Goal: Task Accomplishment & Management: Manage account settings

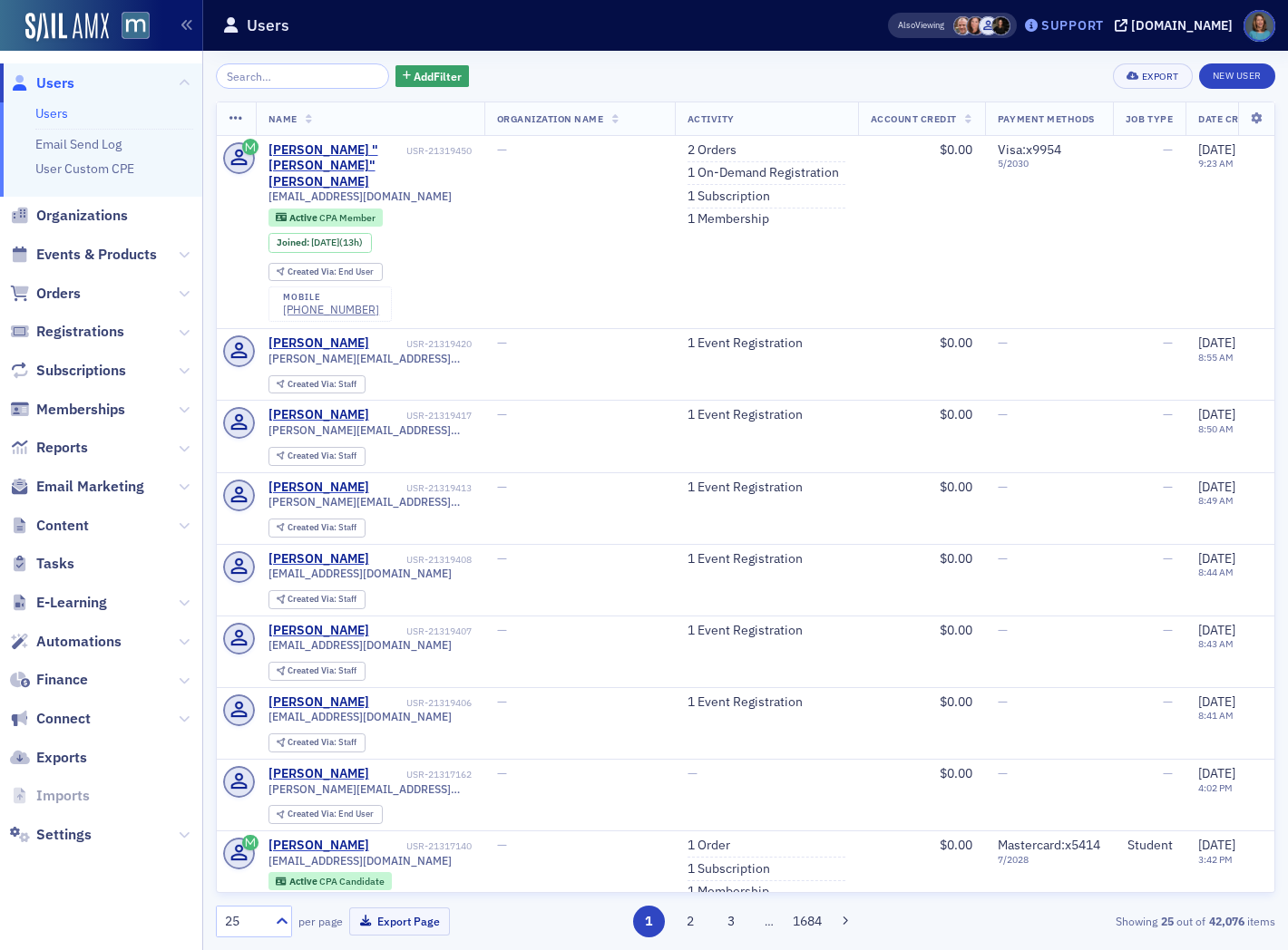
click at [1099, 20] on div "Support" at bounding box center [1072, 25] width 63 height 16
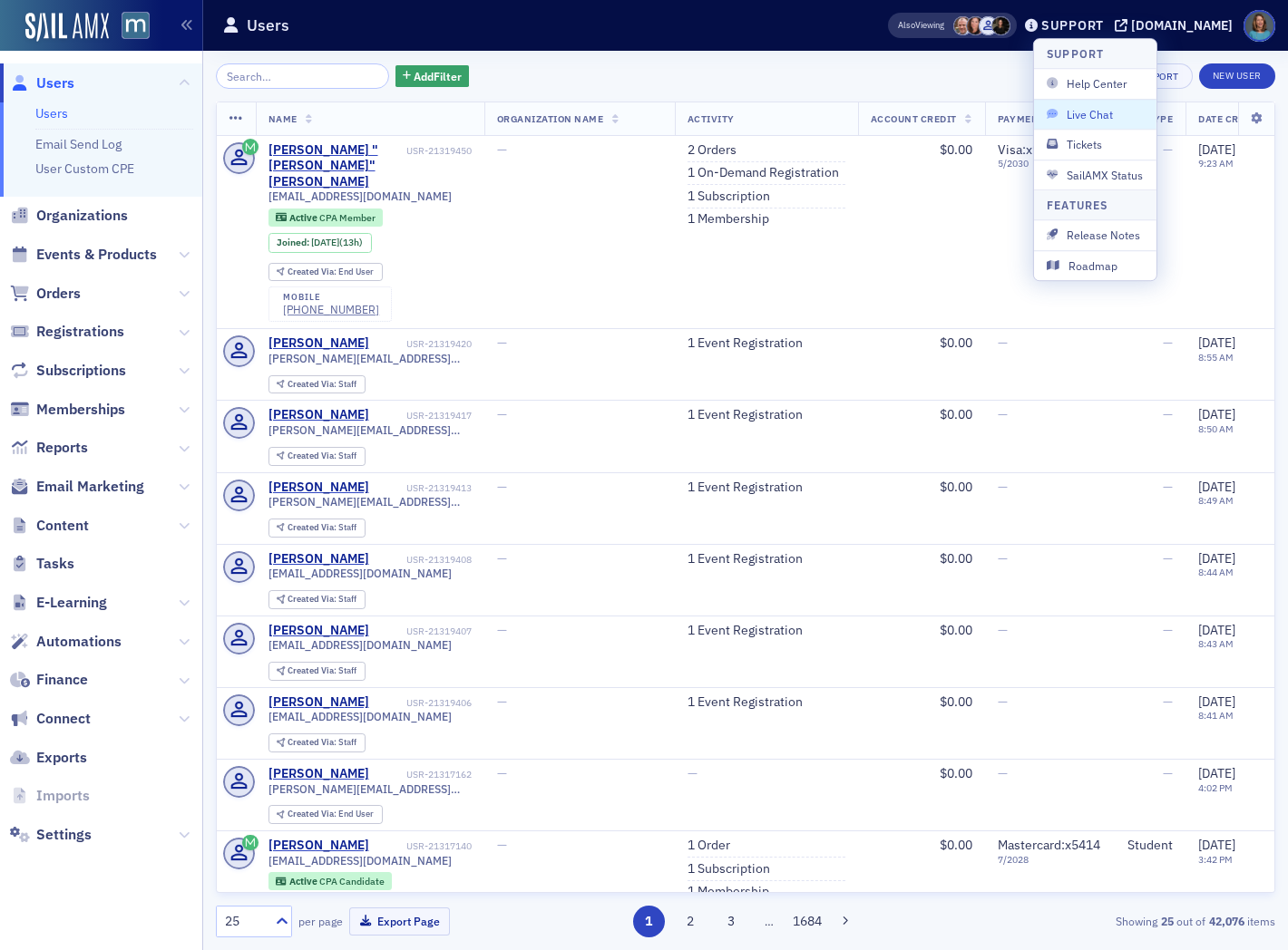
click at [1097, 107] on span "Live Chat" at bounding box center [1095, 113] width 97 height 16
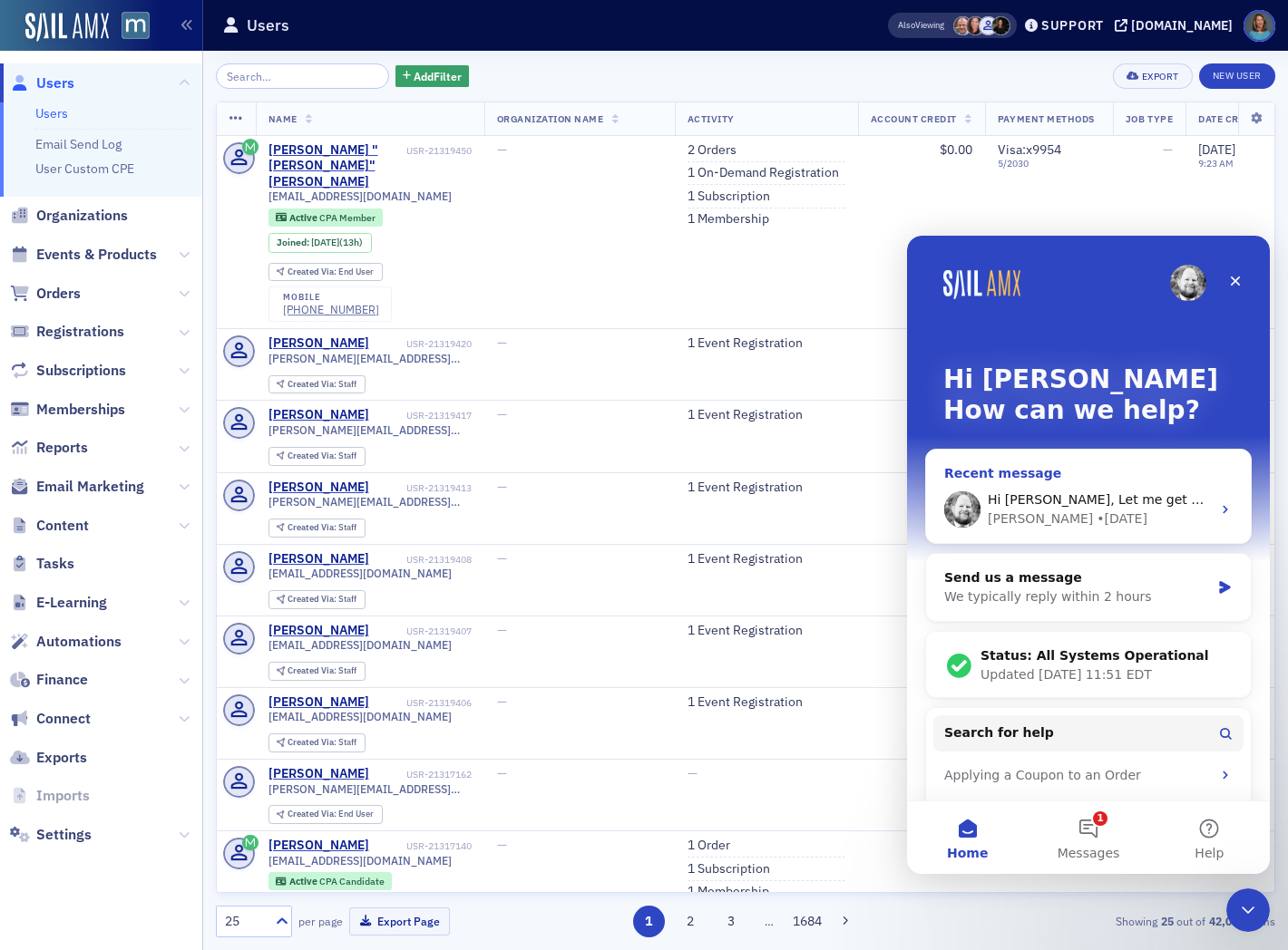
click at [1218, 507] on icon "Intercom messenger" at bounding box center [1225, 509] width 15 height 15
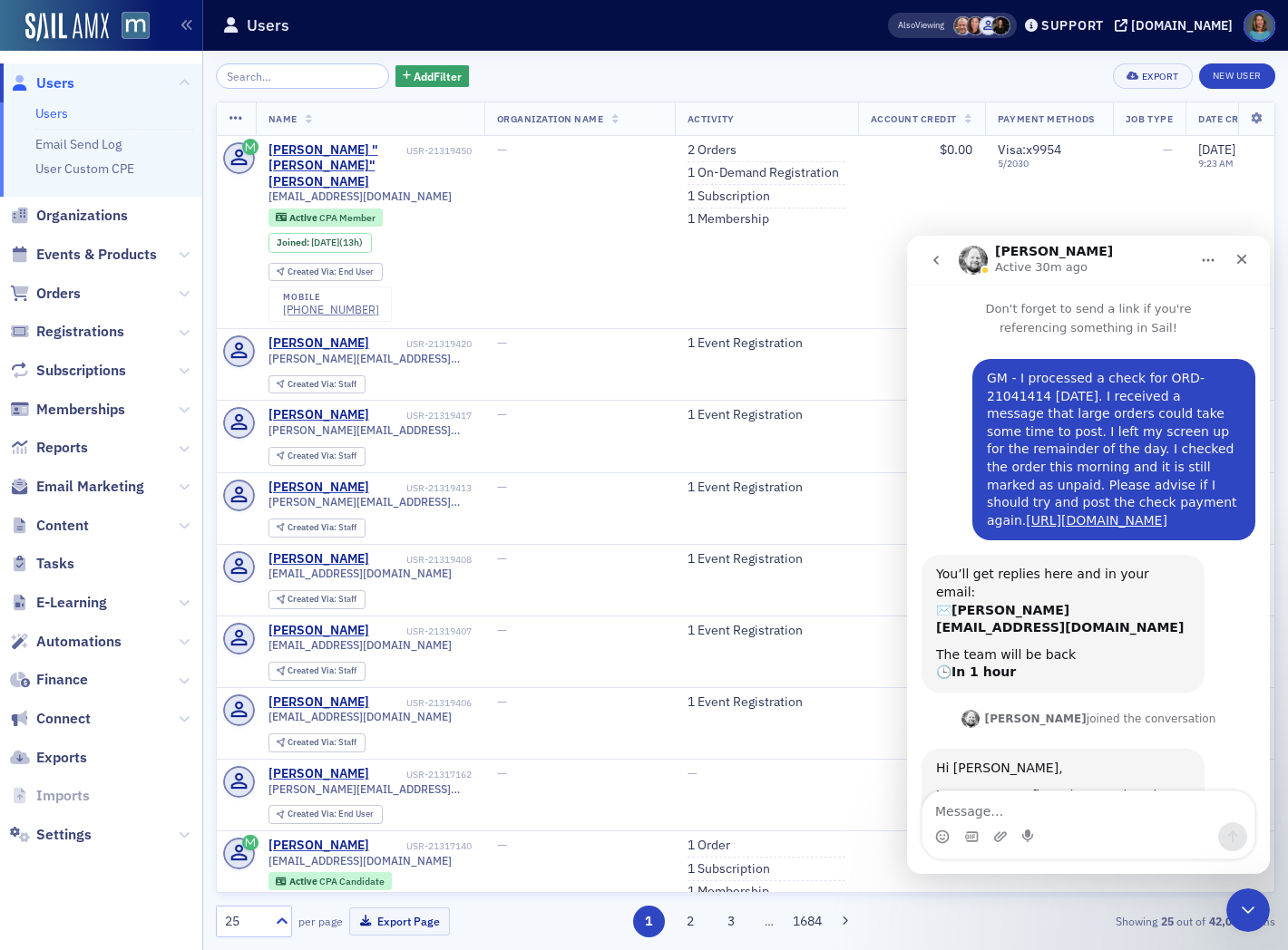
scroll to position [44, 0]
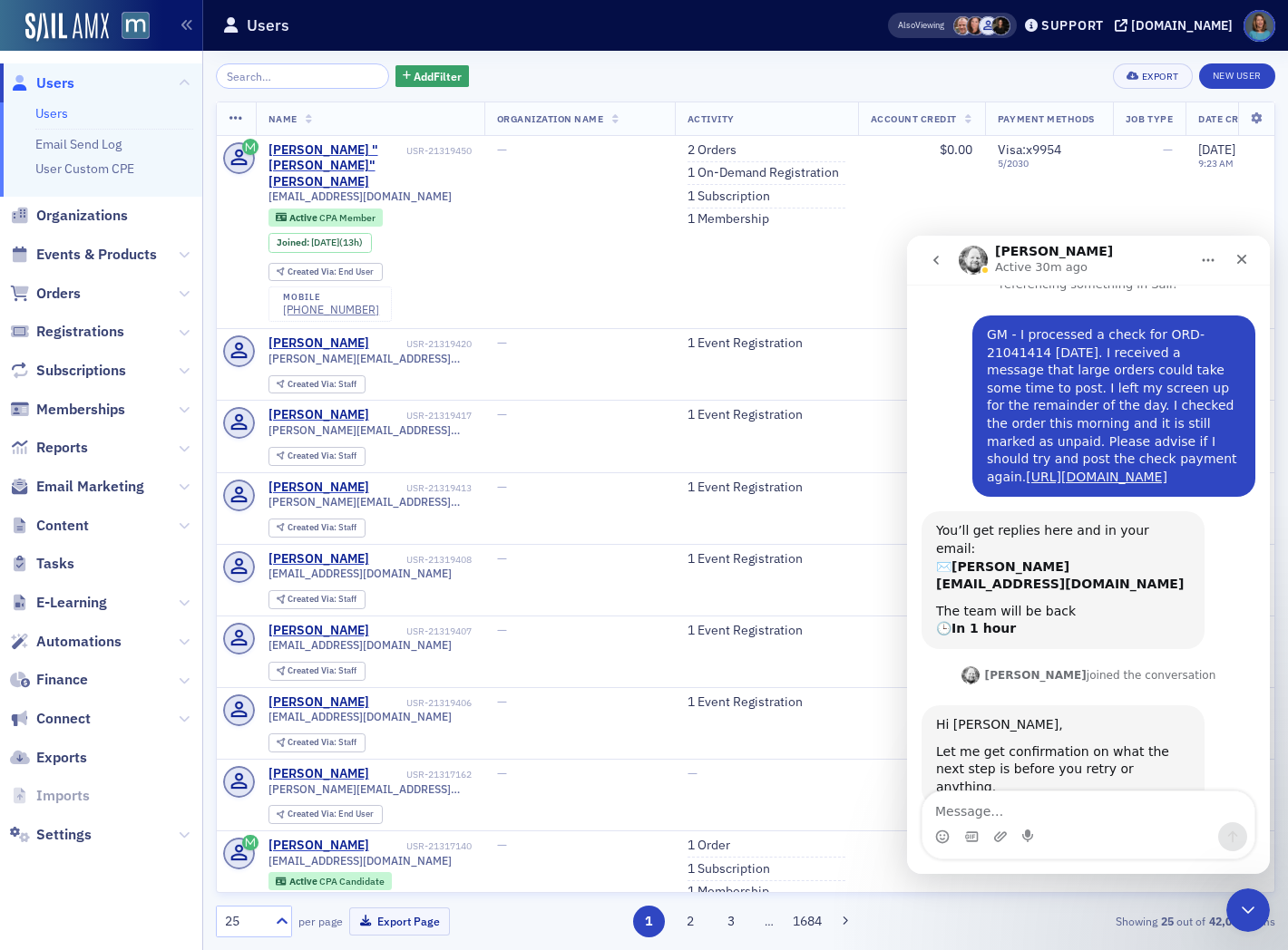
click at [1075, 821] on textarea "Message…" at bounding box center [1088, 807] width 332 height 31
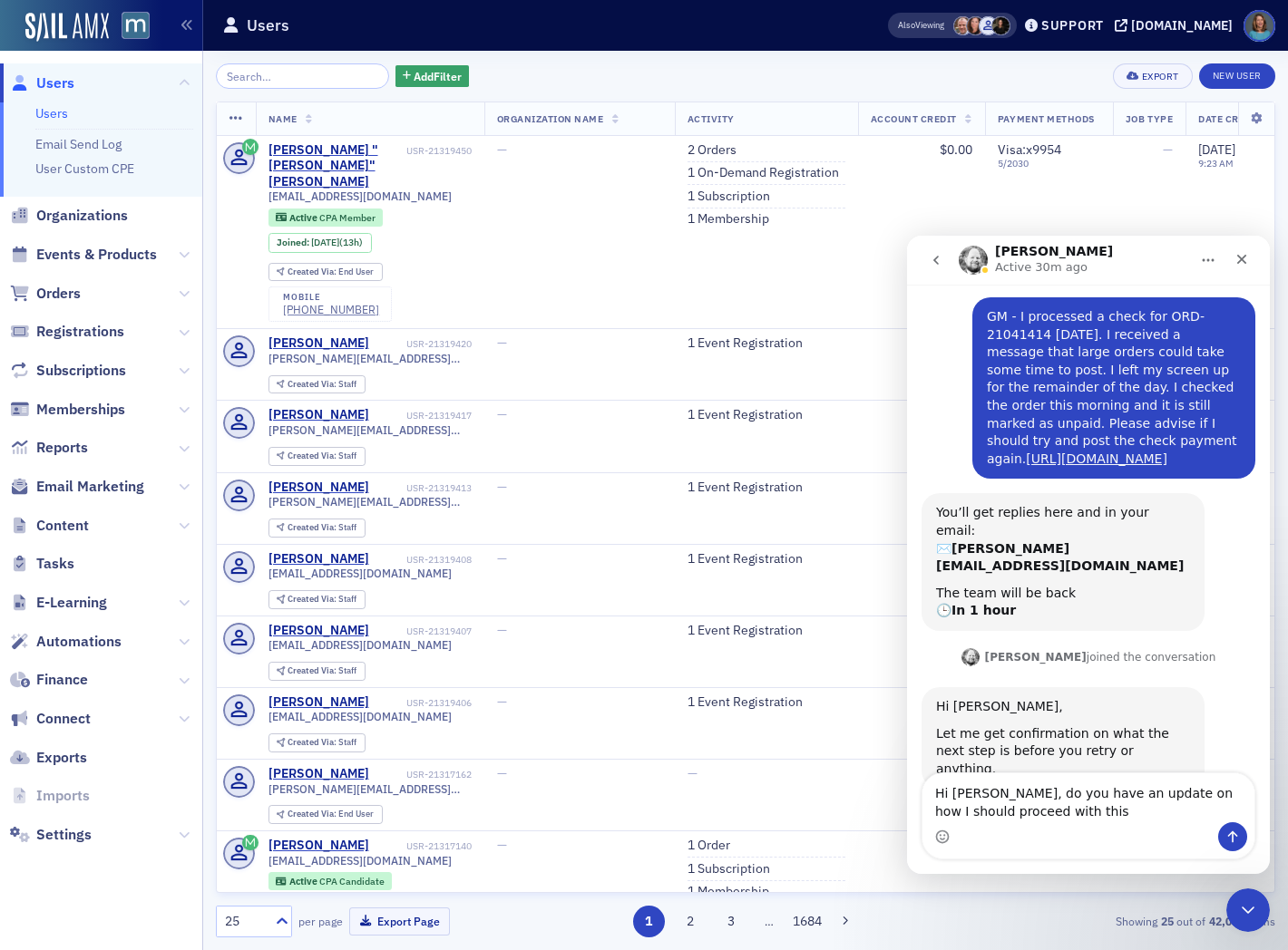
type textarea "Hi [PERSON_NAME], do you have an update on how I should proceed with this?"
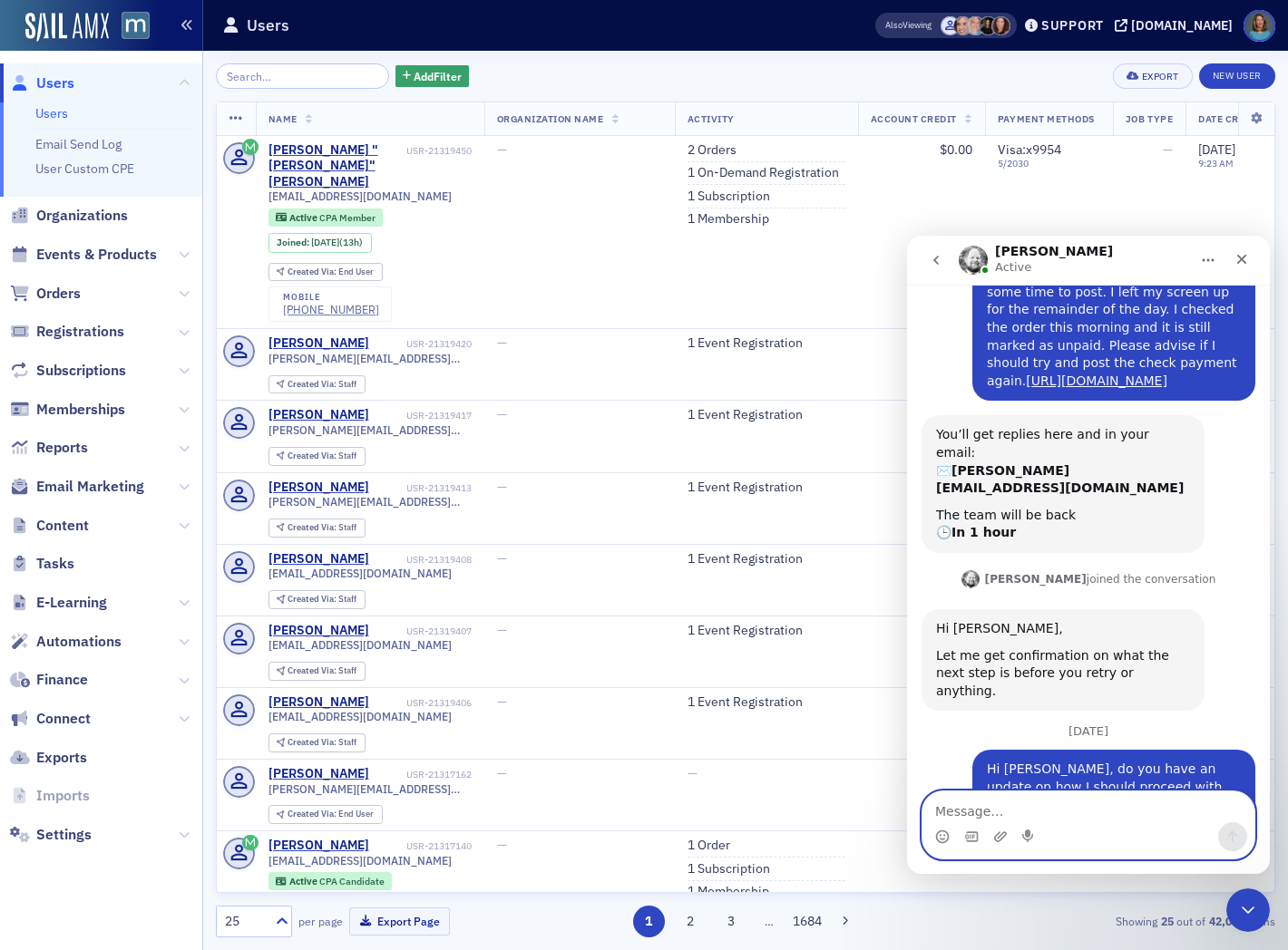
scroll to position [263, 0]
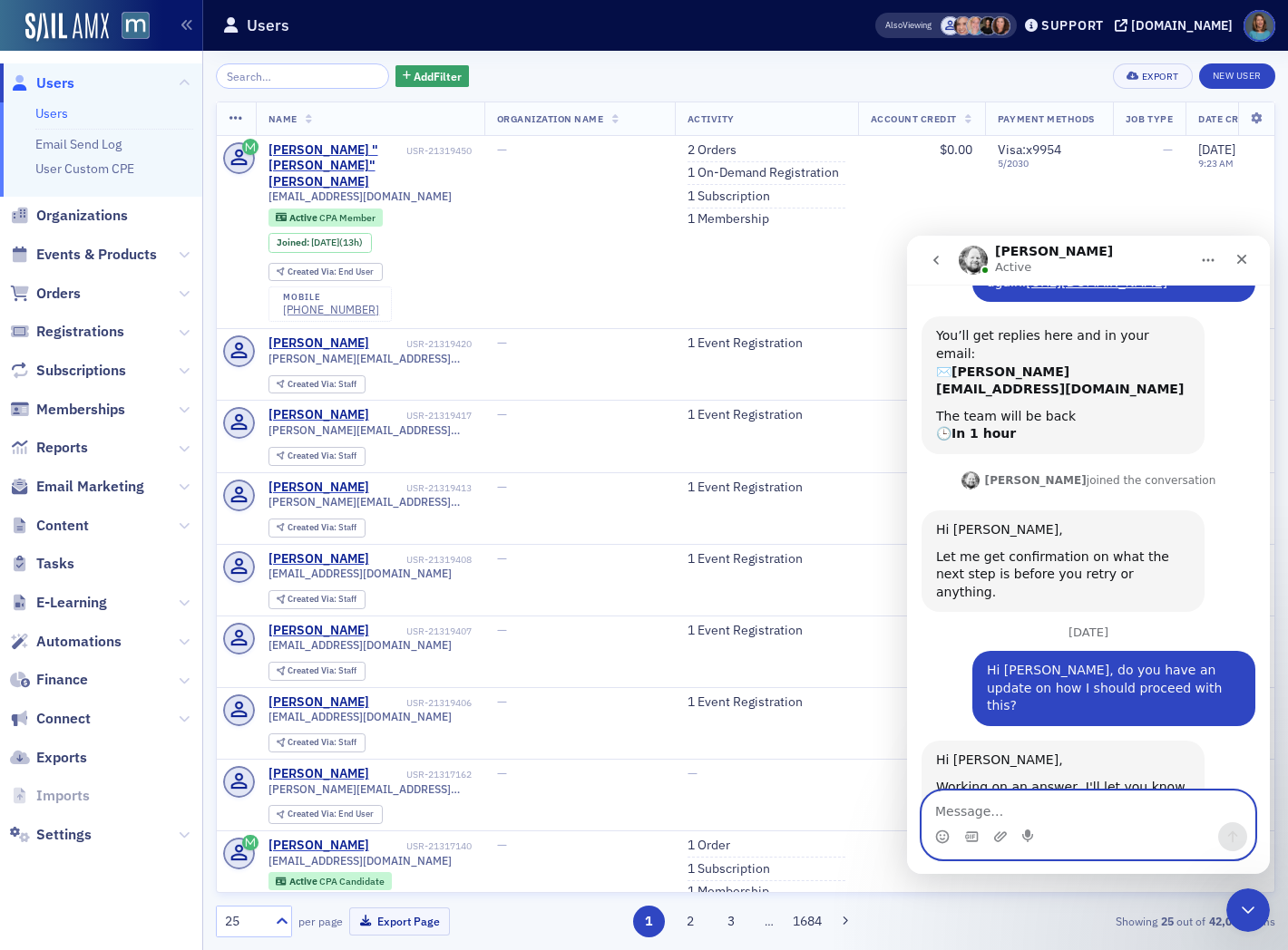
click at [988, 818] on textarea "Message…" at bounding box center [1088, 807] width 332 height 31
type textarea "thanks!"
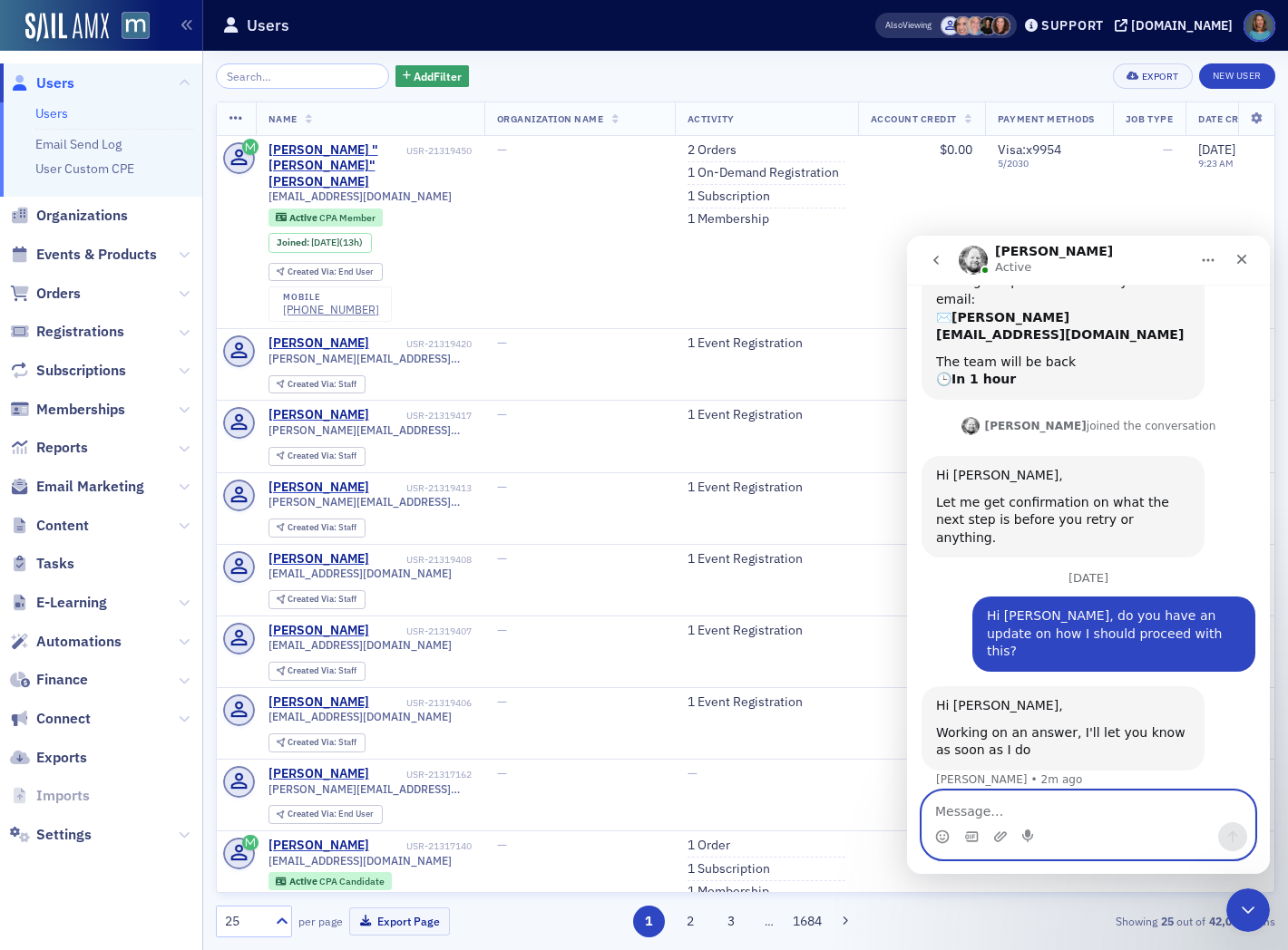
scroll to position [315, 0]
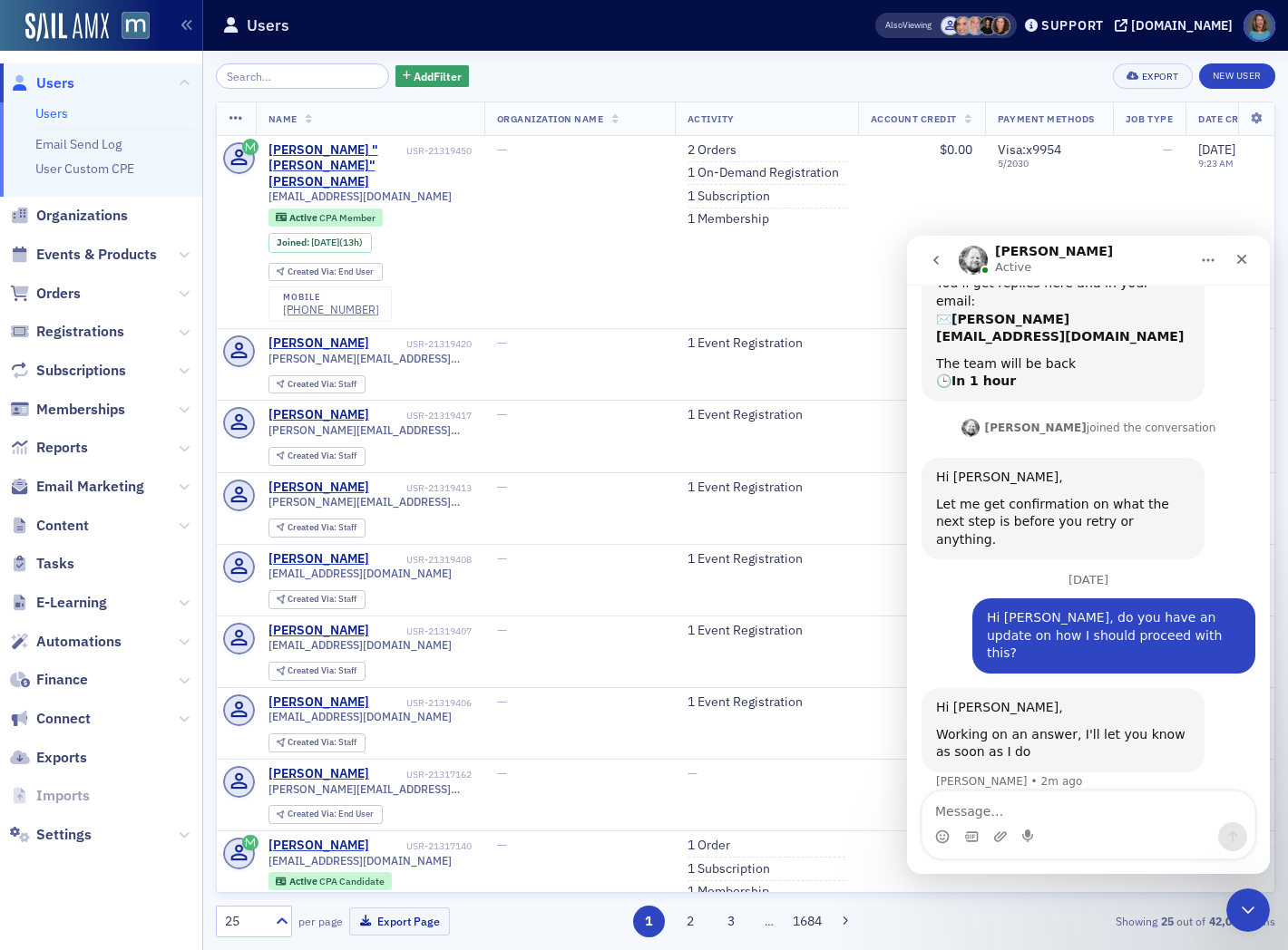
click at [935, 254] on icon "go back" at bounding box center [935, 260] width 15 height 15
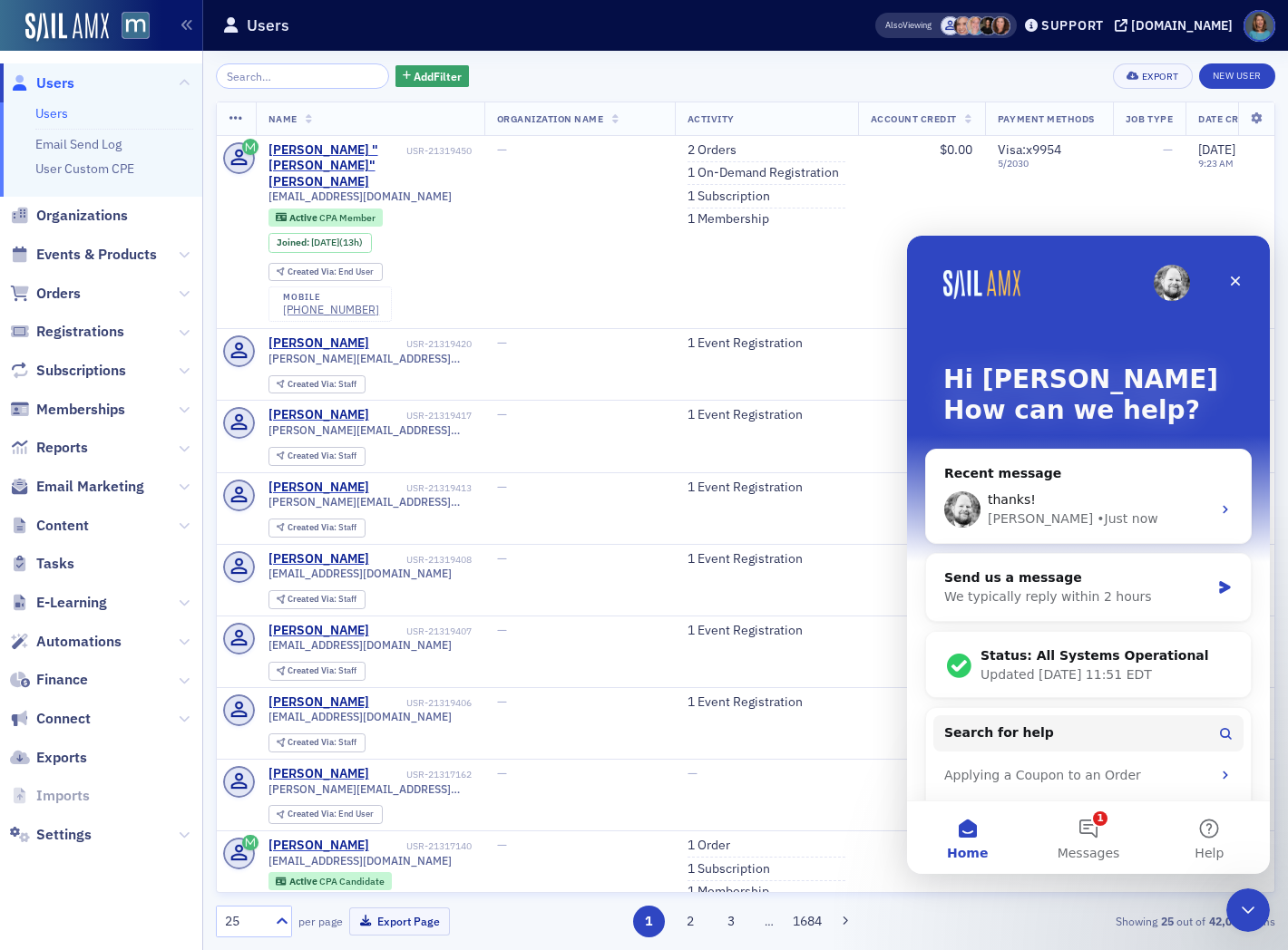
scroll to position [0, 0]
click at [178, 683] on icon at bounding box center [183, 681] width 11 height 11
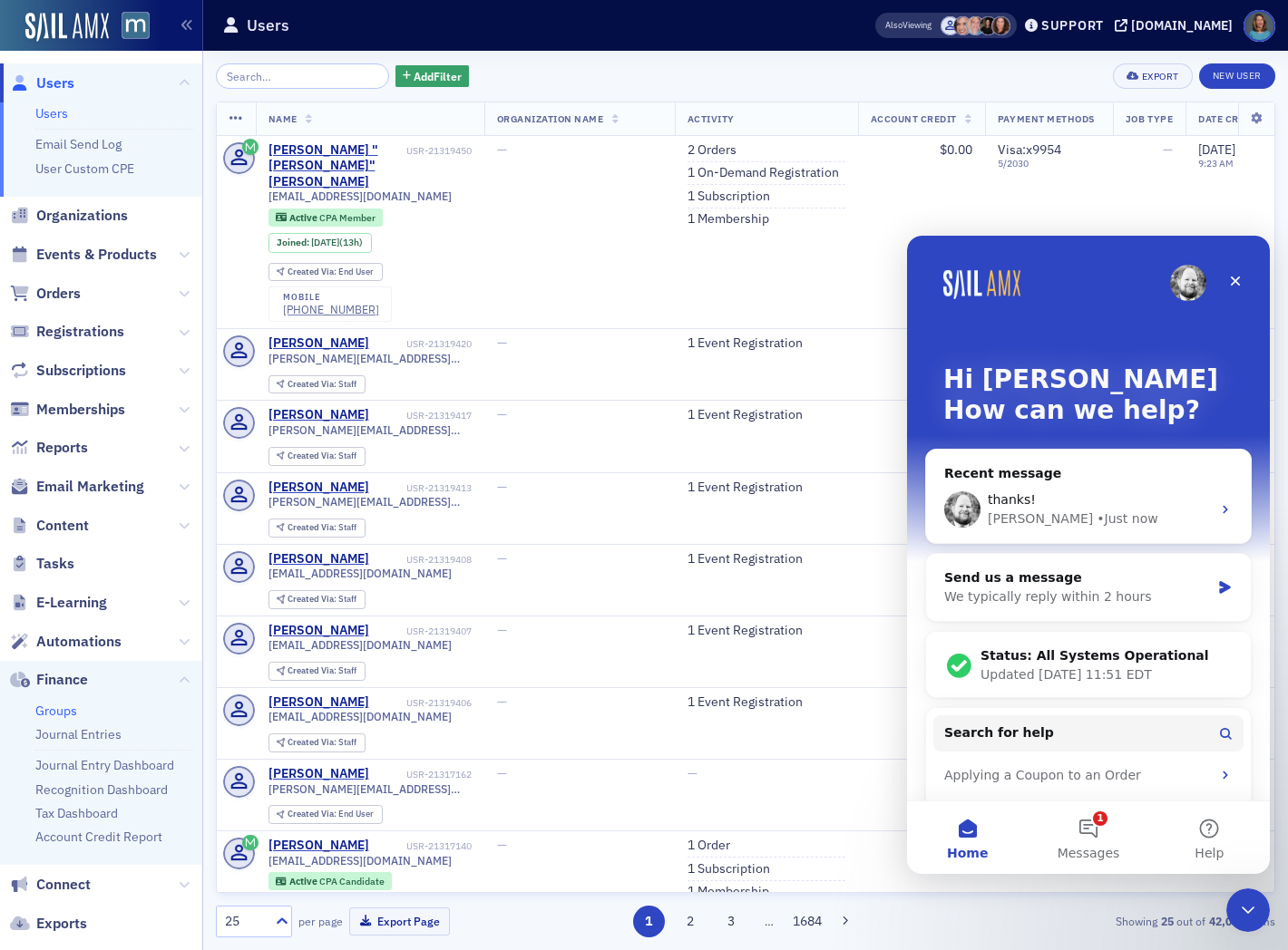
click at [59, 705] on link "Groups" at bounding box center [55, 711] width 42 height 16
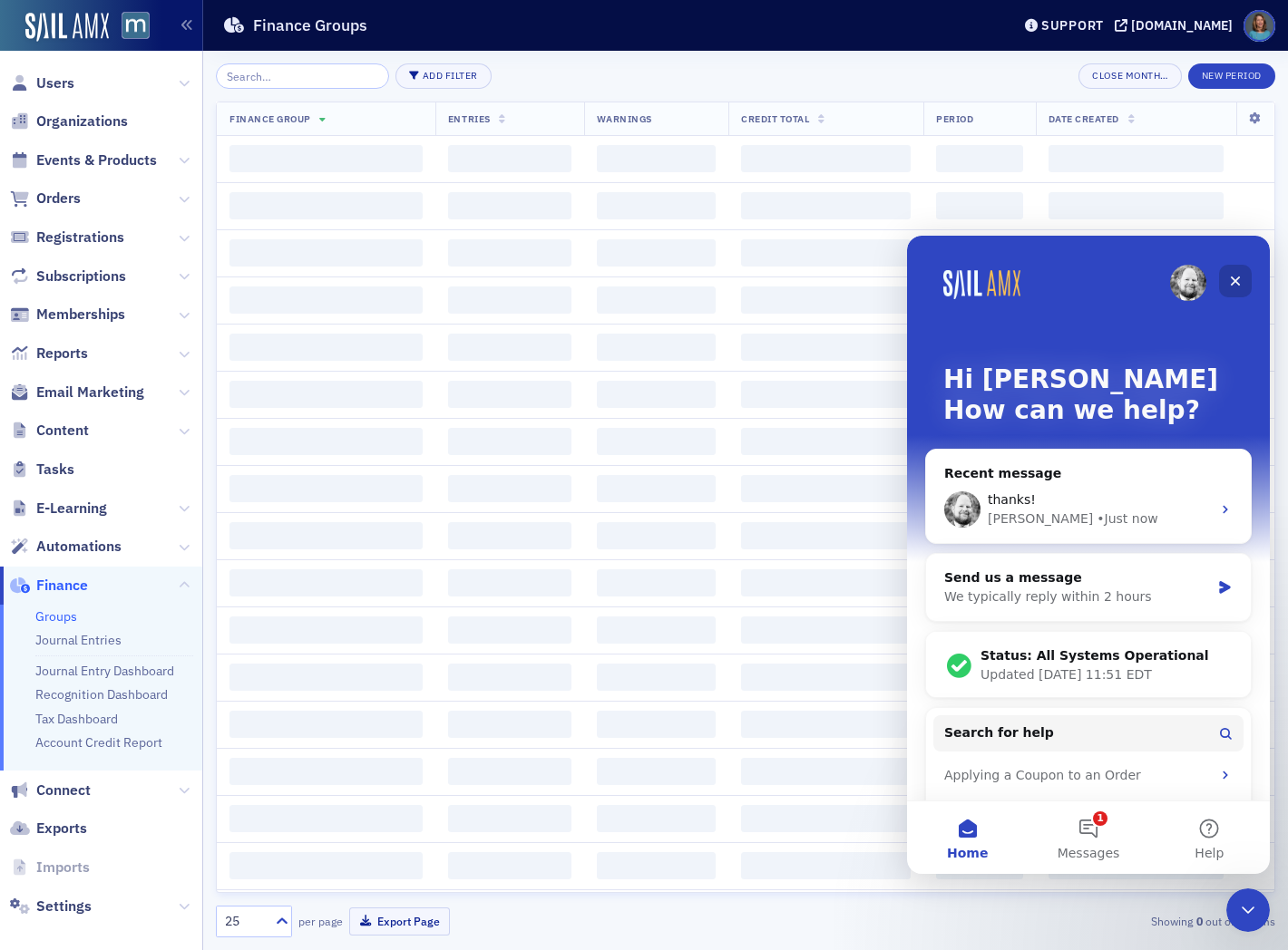
click at [1237, 281] on icon "Close" at bounding box center [1235, 280] width 15 height 15
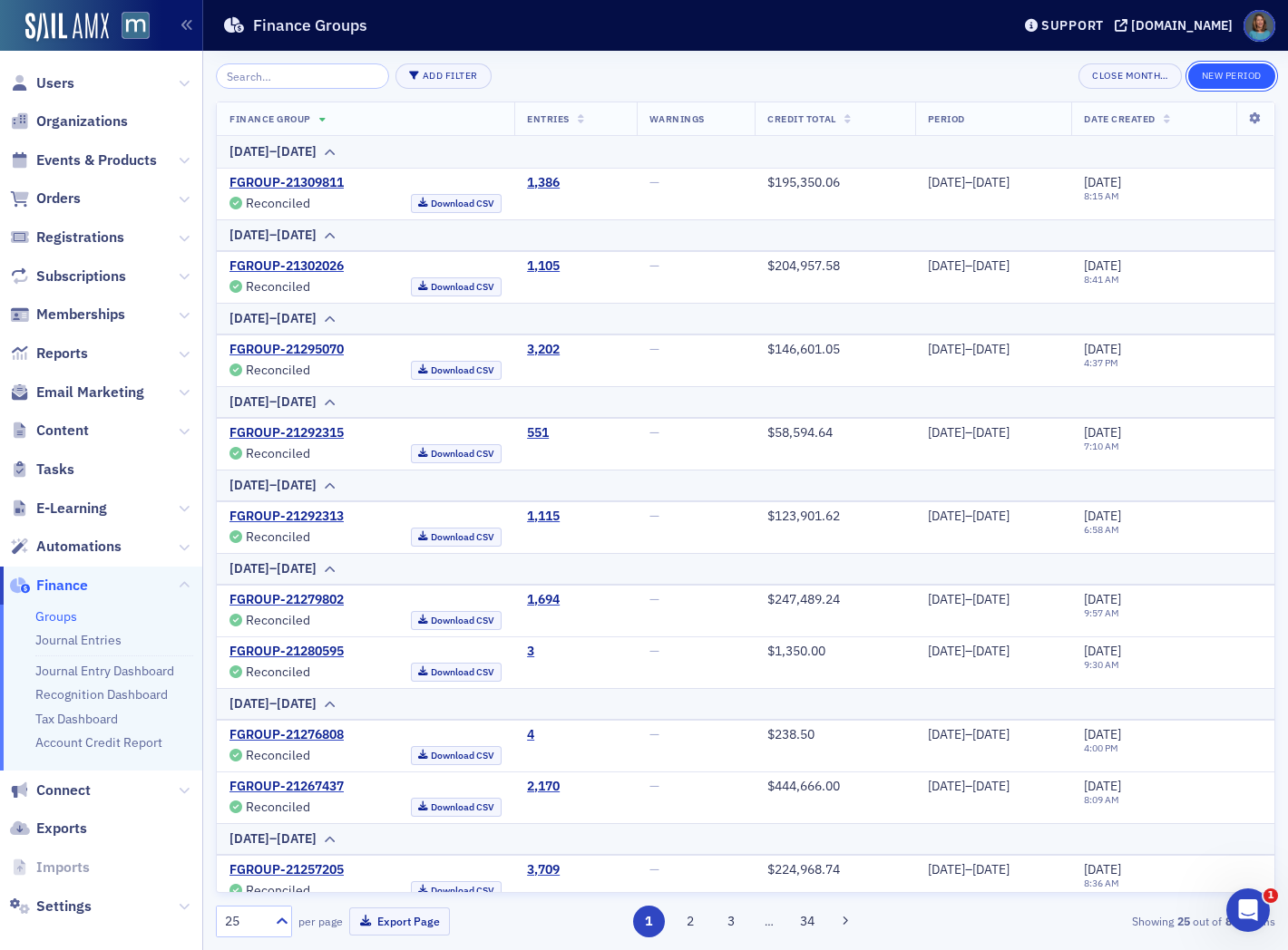
click at [1251, 73] on button "New Period" at bounding box center [1232, 76] width 87 height 25
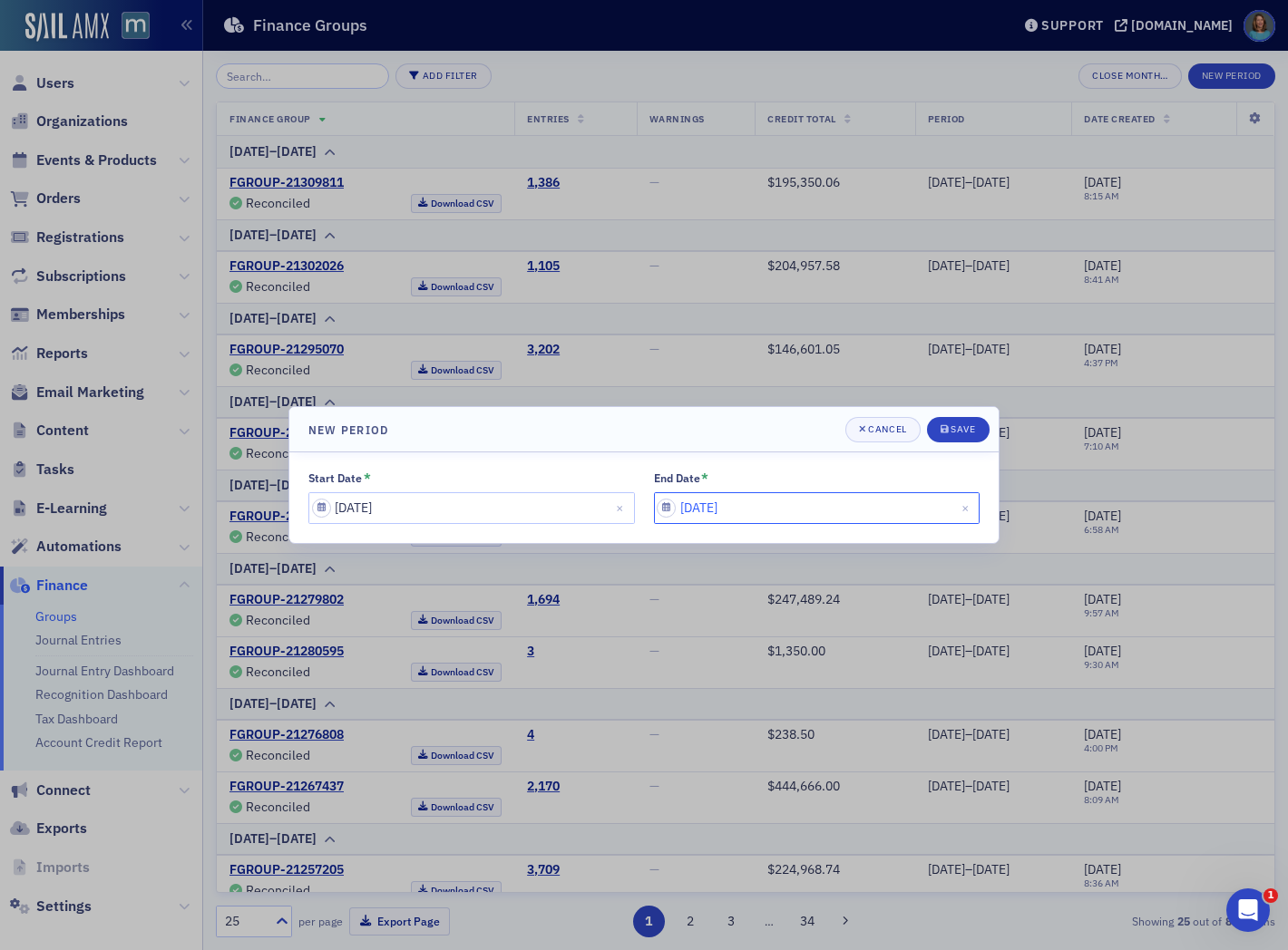
select select "8"
select select "2025"
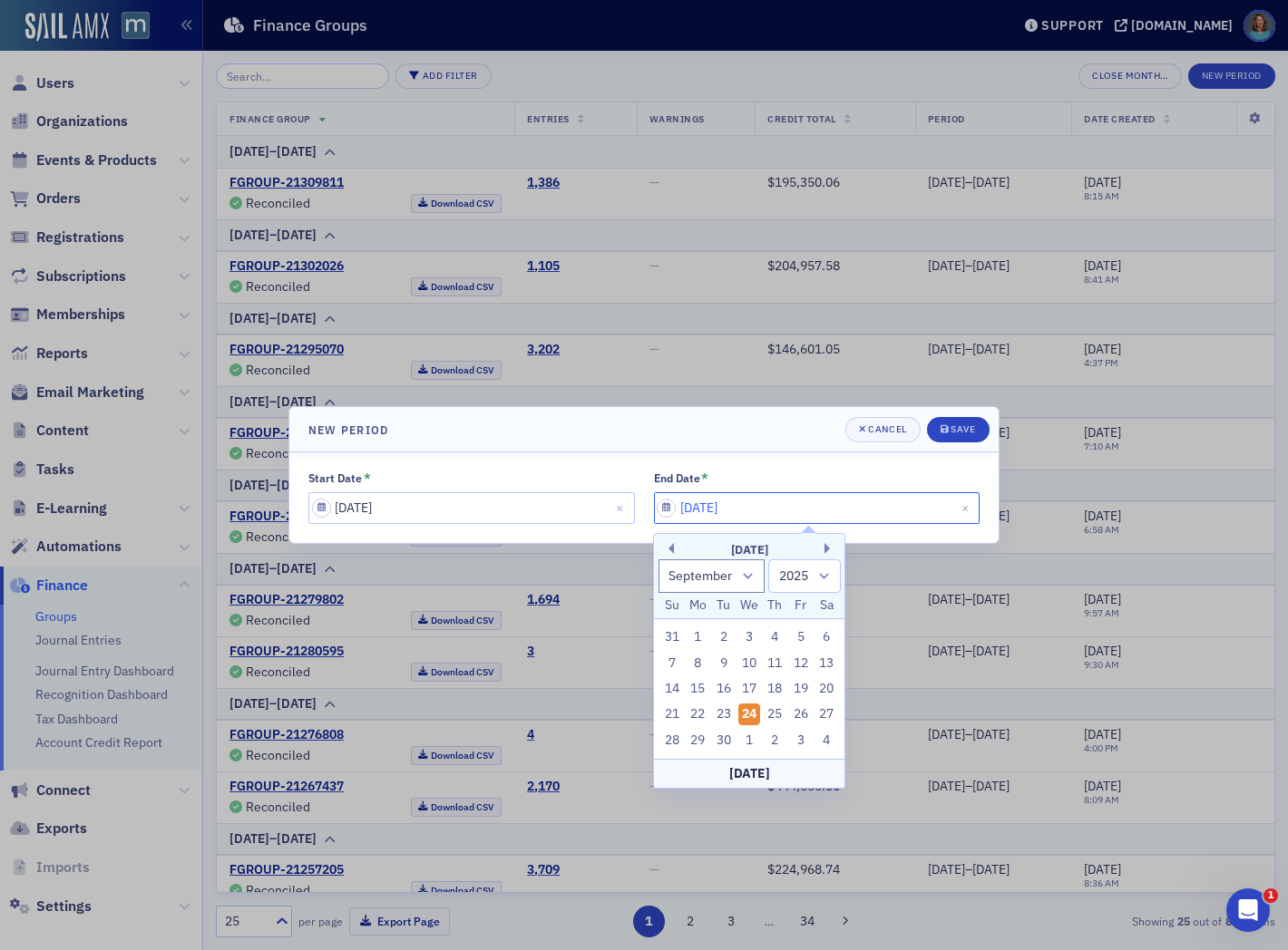
click at [778, 511] on input "[DATE]" at bounding box center [817, 508] width 327 height 32
click at [719, 714] on div "23" at bounding box center [724, 714] width 21 height 21
type input "[DATE]"
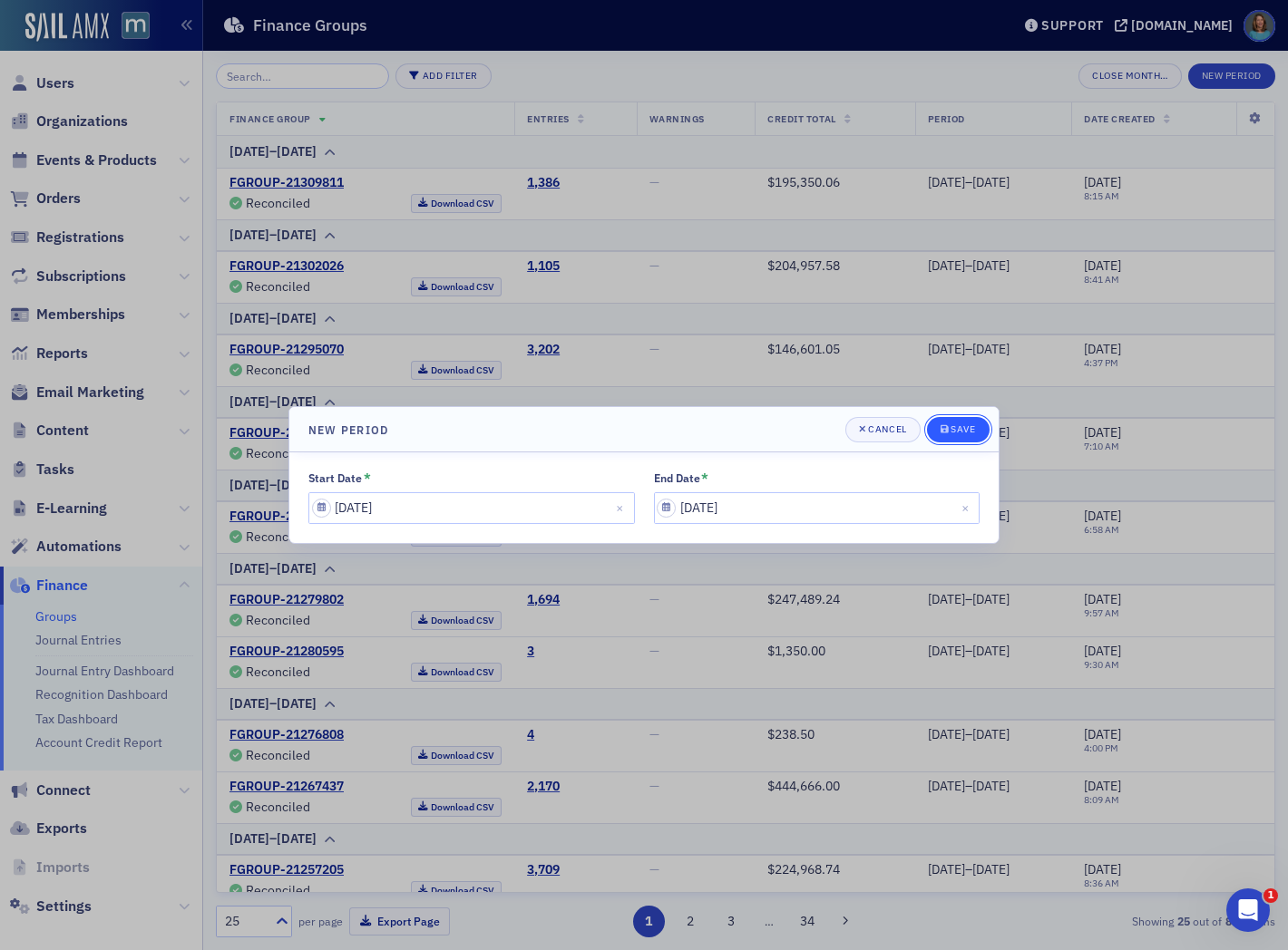
click at [970, 432] on div "Save" at bounding box center [962, 429] width 24 height 10
